Goal: Task Accomplishment & Management: Use online tool/utility

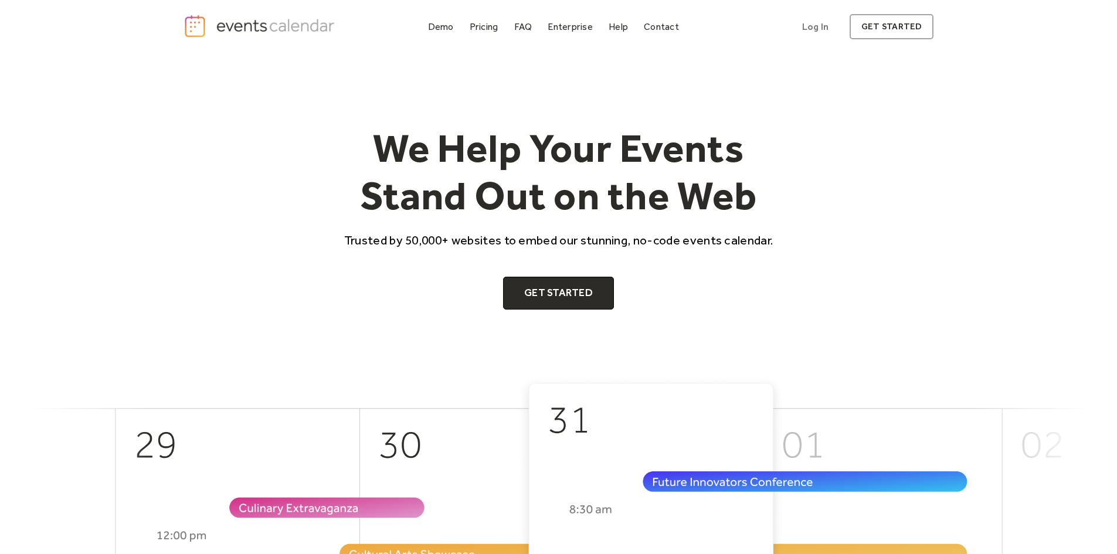
drag, startPoint x: 606, startPoint y: 0, endPoint x: 207, endPoint y: 64, distance: 404.4
click at [207, 64] on div "We Help Your Events Stand Out on the Web Trusted by 50,000+ websites to embed o…" at bounding box center [559, 214] width 750 height 321
click at [624, 97] on div "We Help Your Events Stand Out on the Web Trusted by 50,000+ websites to embed o…" at bounding box center [559, 214] width 750 height 321
click at [279, 20] on img "home" at bounding box center [261, 26] width 155 height 24
click at [861, 24] on link "get started" at bounding box center [892, 26] width 84 height 25
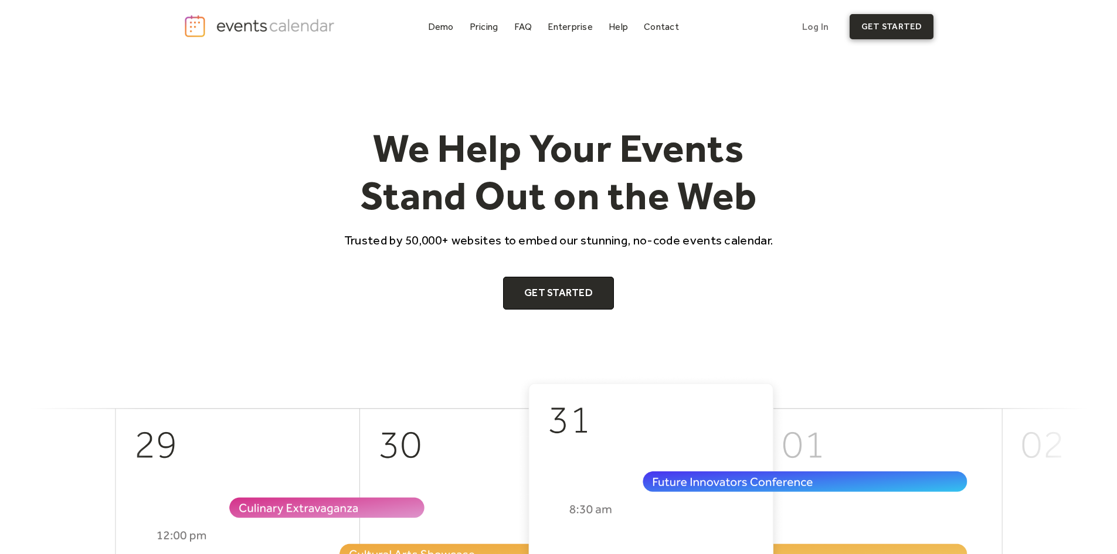
click at [915, 16] on link "get started" at bounding box center [892, 26] width 84 height 25
